Goal: Task Accomplishment & Management: Manage account settings

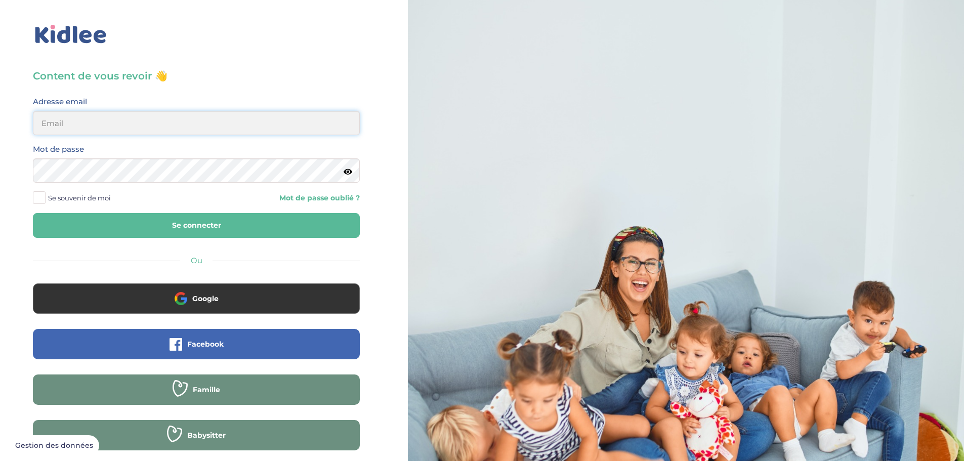
click at [96, 122] on input "email" at bounding box center [196, 123] width 327 height 24
drag, startPoint x: 157, startPoint y: 129, endPoint x: 0, endPoint y: 131, distance: 157.4
click at [0, 131] on div "Content de vous revoir 👋 Avant de poursuivre veuillez vérifier que tous les cha…" at bounding box center [196, 242] width 408 height 484
type input "quiterie.bastie@gmail.com"
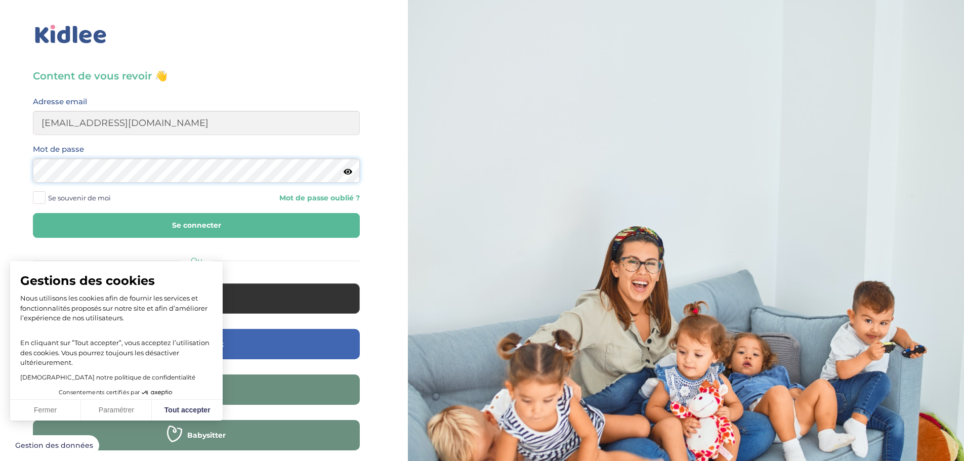
click at [33, 213] on button "Se connecter" at bounding box center [196, 225] width 327 height 25
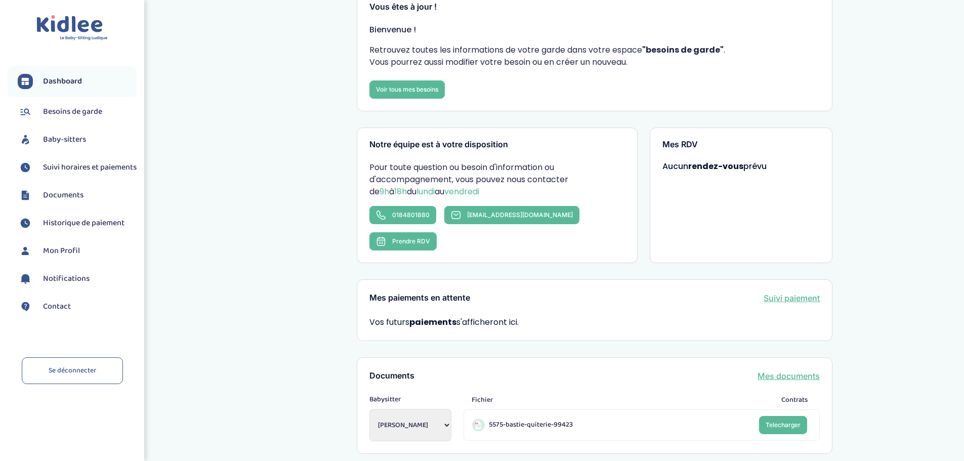
scroll to position [152, 0]
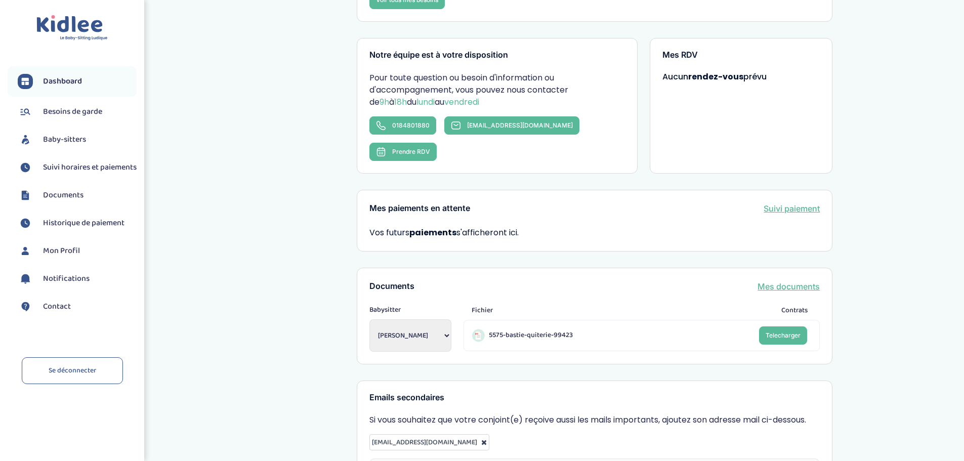
click at [427, 319] on select "Ikkache Malika Sa Miriam Chergui Katia Chergui Katia" at bounding box center [410, 335] width 82 height 32
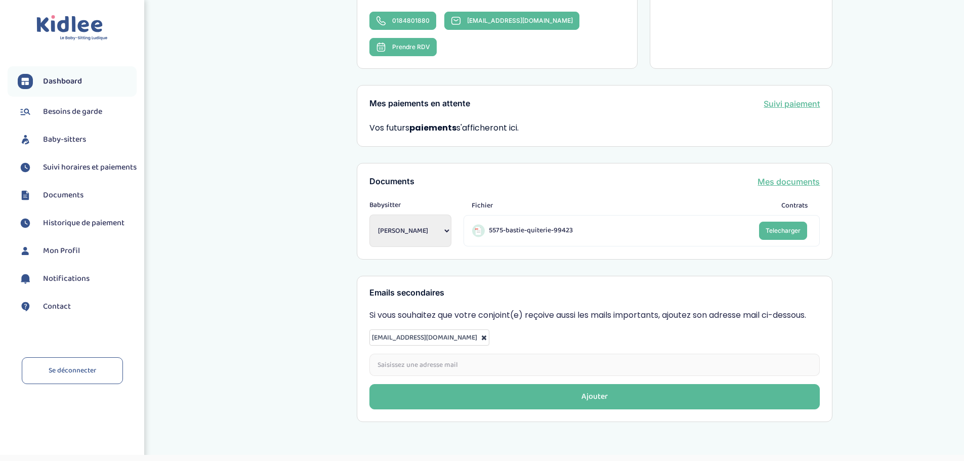
scroll to position [257, 0]
click at [87, 114] on span "Besoins de garde" at bounding box center [72, 112] width 59 height 12
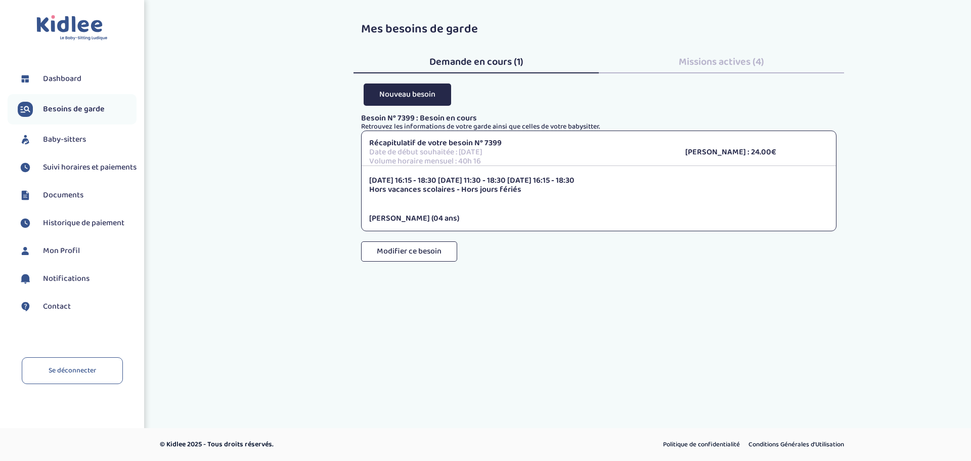
drag, startPoint x: 371, startPoint y: 139, endPoint x: 493, endPoint y: 217, distance: 145.4
click at [493, 217] on div "Récapitulatif de votre besoin N° 7399 Date de début souhaitée : [DATE] Volume h…" at bounding box center [599, 181] width 476 height 101
click at [493, 217] on p "[PERSON_NAME] (04 ans)" at bounding box center [598, 218] width 459 height 9
click at [716, 66] on span "Missions actives (4)" at bounding box center [722, 62] width 86 height 16
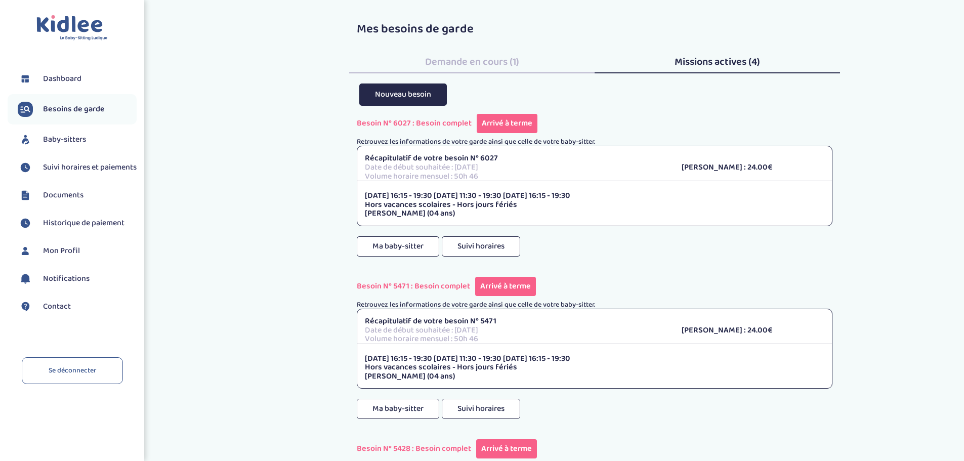
click at [484, 60] on span "Demande en cours (1)" at bounding box center [472, 62] width 94 height 16
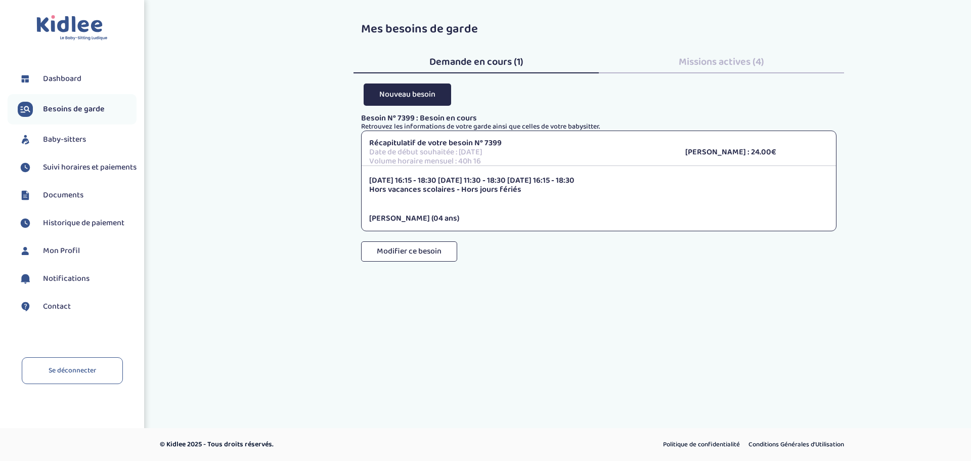
click at [62, 134] on span "Baby-sitters" at bounding box center [64, 140] width 43 height 12
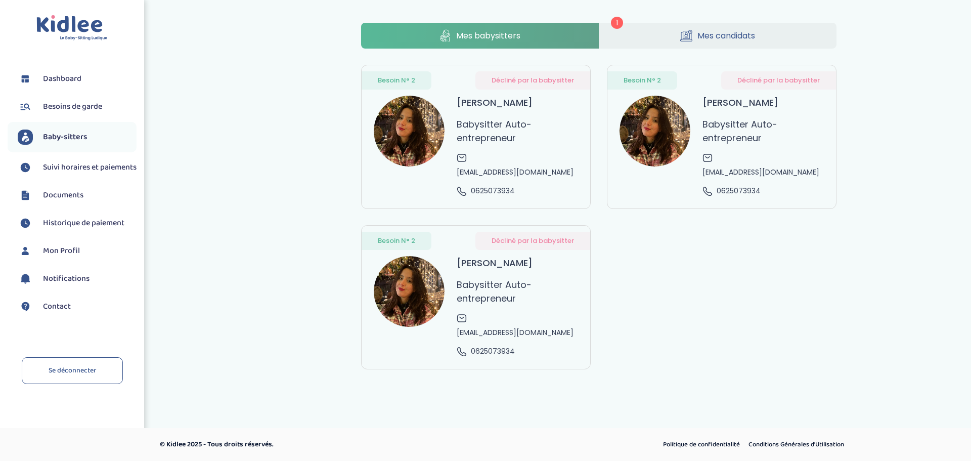
click at [698, 38] on span "Mes candidats" at bounding box center [727, 35] width 58 height 13
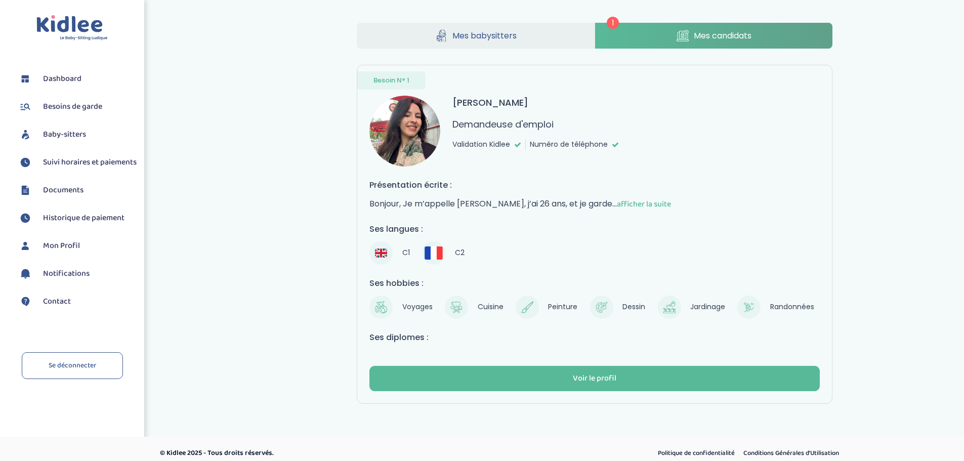
click at [645, 205] on span "afficher la suite" at bounding box center [644, 204] width 54 height 13
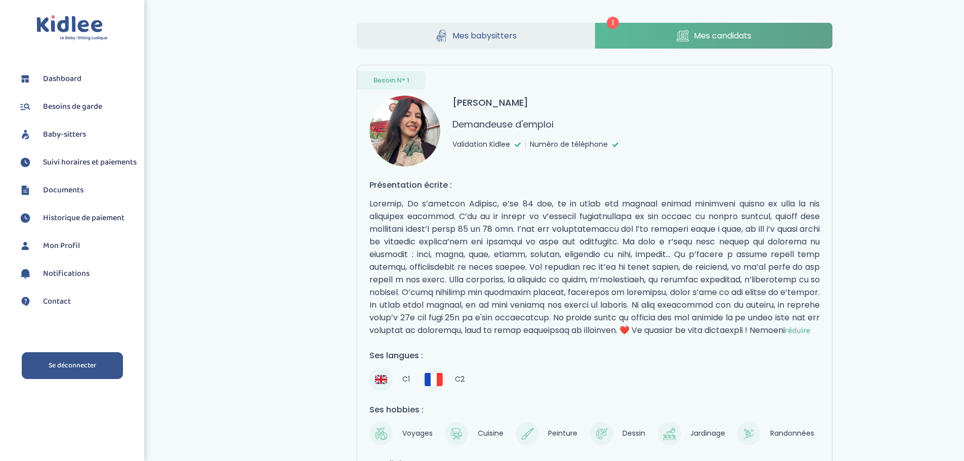
click at [58, 379] on link "Se déconnecter" at bounding box center [72, 365] width 101 height 27
